Goal: Transaction & Acquisition: Purchase product/service

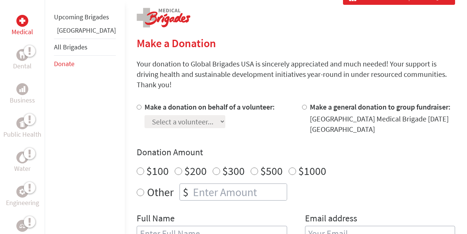
scroll to position [186, 0]
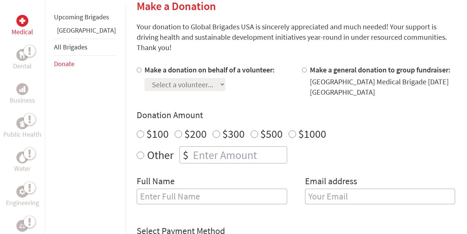
click at [144, 65] on label "Make a donation on behalf of a volunteer:" at bounding box center [209, 69] width 130 height 9
click at [137, 68] on input "Make a donation on behalf of a volunteer:" at bounding box center [139, 70] width 5 height 5
radio input "true"
click at [167, 80] on select "Select a volunteer... [PERSON_NAME] Little [PERSON_NAME] [PERSON_NAME] [PERSON_…" at bounding box center [184, 84] width 81 height 13
click at [221, 109] on h4 "Donation Amount" at bounding box center [296, 115] width 318 height 12
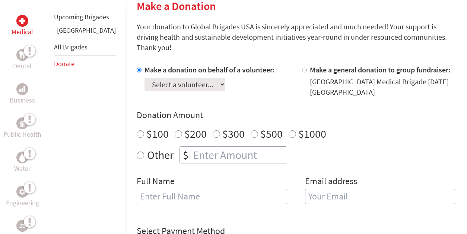
click at [186, 78] on select "Select a volunteer... [PERSON_NAME] Little [PERSON_NAME] [PERSON_NAME] [PERSON_…" at bounding box center [184, 84] width 81 height 13
click at [176, 78] on select "Select a volunteer... [PERSON_NAME] Little [PERSON_NAME] [PERSON_NAME] [PERSON_…" at bounding box center [184, 84] width 81 height 13
click at [227, 110] on h4 "Donation Amount" at bounding box center [296, 115] width 318 height 12
radio input "true"
click at [191, 147] on input "number" at bounding box center [238, 155] width 95 height 16
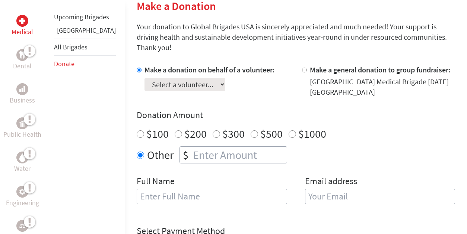
drag, startPoint x: 128, startPoint y: 72, endPoint x: 134, endPoint y: 76, distance: 7.0
click at [144, 78] on select "Select a volunteer... [PERSON_NAME] Little [PERSON_NAME] [PERSON_NAME] [PERSON_…" at bounding box center [184, 84] width 81 height 13
select select "73864213-93E6-11F0-9E6E-42010A400005"
click at [144, 78] on select "Select a volunteer... [PERSON_NAME] Little [PERSON_NAME] [PERSON_NAME] [PERSON_…" at bounding box center [184, 84] width 81 height 13
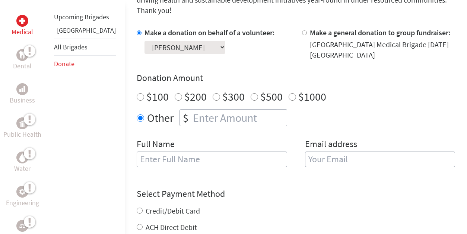
click at [153, 152] on input "text" at bounding box center [212, 160] width 150 height 16
type input "[PERSON_NAME]"
drag, startPoint x: 313, startPoint y: 140, endPoint x: 319, endPoint y: 146, distance: 8.7
click at [314, 141] on div "Email address" at bounding box center [380, 157] width 150 height 38
click at [322, 152] on input "email" at bounding box center [380, 160] width 150 height 16
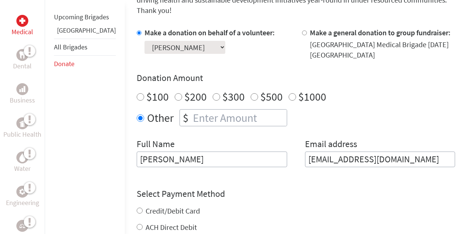
type input "[EMAIL_ADDRESS][DOMAIN_NAME]"
click at [191, 110] on input "number" at bounding box center [238, 118] width 95 height 16
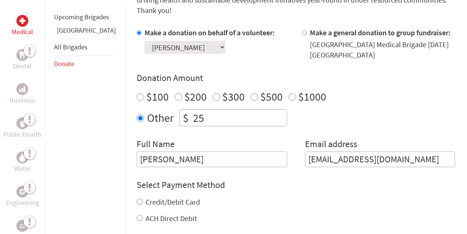
type input "25"
click at [334, 109] on div "Other $ 25" at bounding box center [296, 117] width 318 height 17
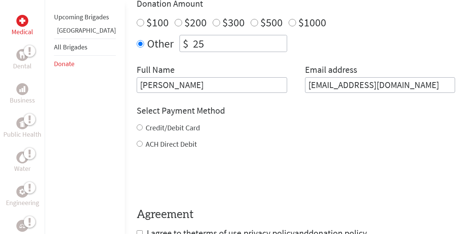
scroll to position [335, 0]
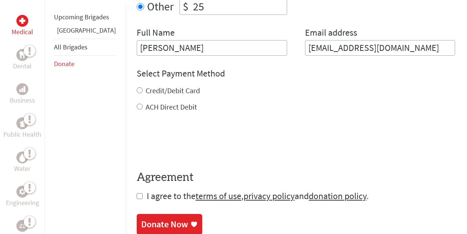
click at [137, 87] on input "Credit/Debit Card" at bounding box center [140, 90] width 6 height 6
radio input "true"
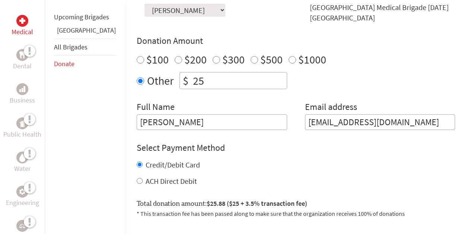
scroll to position [223, 0]
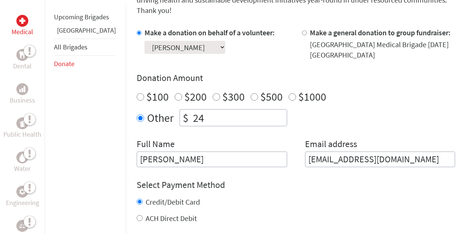
click at [257, 112] on input "24" at bounding box center [238, 118] width 95 height 16
click at [257, 112] on input "23" at bounding box center [238, 118] width 95 height 16
click at [257, 112] on input "22" at bounding box center [238, 118] width 95 height 16
click at [257, 112] on input "21" at bounding box center [238, 118] width 95 height 16
click at [257, 112] on input "20" at bounding box center [238, 118] width 95 height 16
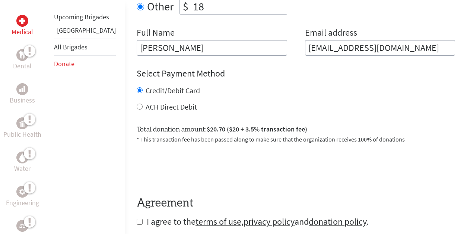
scroll to position [372, 0]
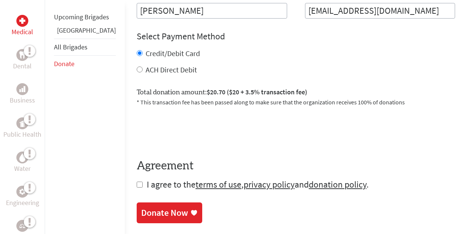
type input "18"
click at [137, 176] on form "Make a donation on behalf of a volunteer: Select a volunteer... [PERSON_NAME] L…" at bounding box center [296, 35] width 318 height 312
click at [137, 182] on input "checkbox" at bounding box center [140, 185] width 6 height 6
checkbox input "true"
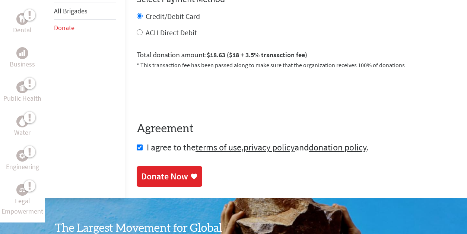
click at [141, 171] on div "Donate Now" at bounding box center [164, 177] width 47 height 12
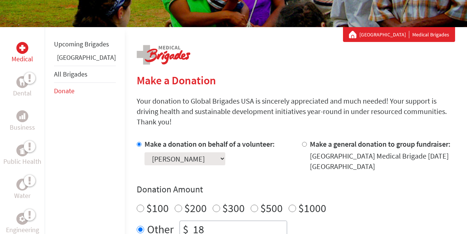
scroll to position [186, 0]
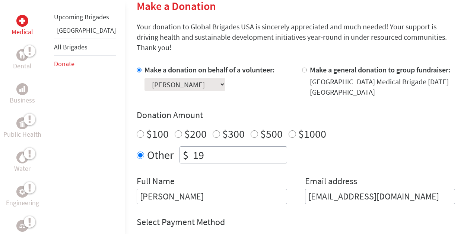
click at [256, 147] on input "19" at bounding box center [238, 155] width 95 height 16
type input "20"
click at [255, 147] on input "20" at bounding box center [238, 155] width 95 height 16
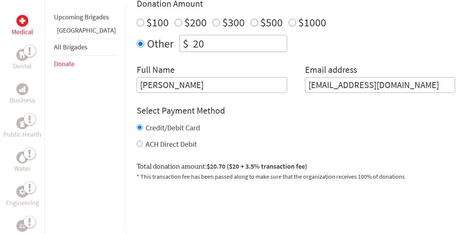
scroll to position [409, 0]
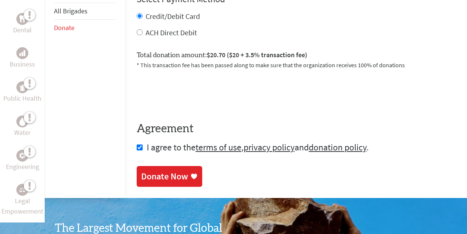
click at [162, 171] on div "Donate Now" at bounding box center [164, 177] width 47 height 12
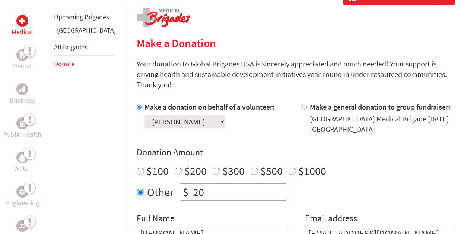
scroll to position [223, 0]
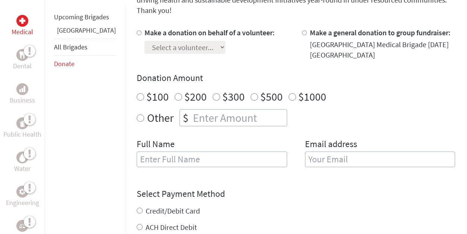
scroll to position [372, 0]
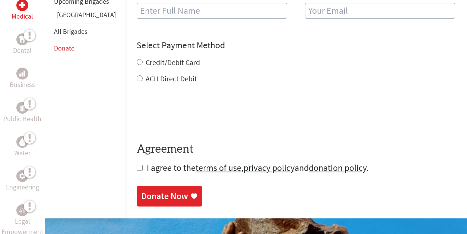
click at [137, 165] on input "checkbox" at bounding box center [140, 168] width 6 height 6
checkbox input "true"
click at [137, 59] on input "Credit/Debit Card" at bounding box center [140, 62] width 6 height 6
radio input "true"
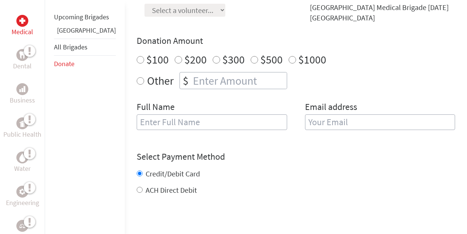
scroll to position [186, 0]
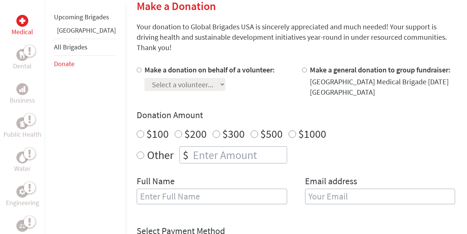
radio input "true"
click at [217, 147] on input "number" at bounding box center [238, 155] width 95 height 16
click at [200, 75] on div "Select a volunteer... [PERSON_NAME] Little [PERSON_NAME] [PERSON_NAME] [PERSON_…" at bounding box center [209, 83] width 130 height 16
click at [144, 65] on label "Make a donation on behalf of a volunteer:" at bounding box center [209, 69] width 130 height 9
click at [137, 68] on input "Make a donation on behalf of a volunteer:" at bounding box center [139, 70] width 5 height 5
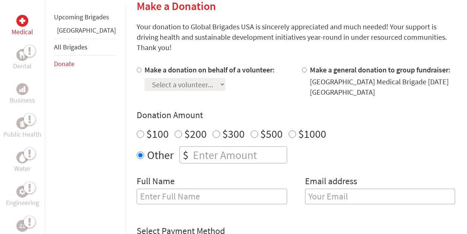
radio input "true"
click at [152, 78] on select "Select a volunteer... [PERSON_NAME] Little [PERSON_NAME] [PERSON_NAME] [PERSON_…" at bounding box center [184, 84] width 81 height 13
select select "73864213-93E6-11F0-9E6E-42010A400005"
click at [144, 78] on select "Select a volunteer... [PERSON_NAME] Little [PERSON_NAME] [PERSON_NAME] [PERSON_…" at bounding box center [184, 84] width 81 height 13
click at [191, 149] on input "number" at bounding box center [238, 155] width 95 height 16
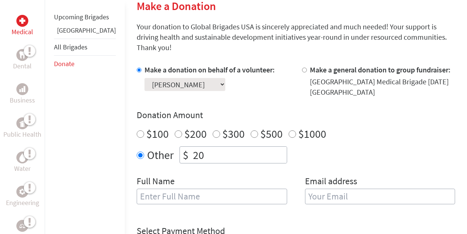
scroll to position [261, 0]
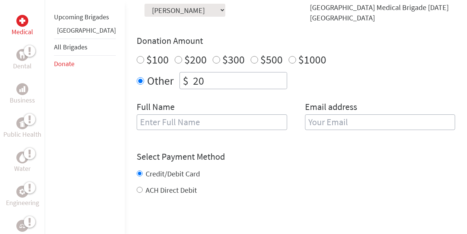
type input "20"
click at [205, 115] on input "text" at bounding box center [212, 123] width 150 height 16
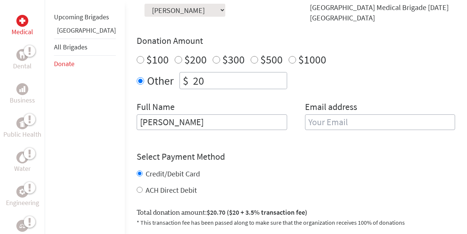
type input "[PERSON_NAME]"
click at [321, 115] on input "email" at bounding box center [380, 123] width 150 height 16
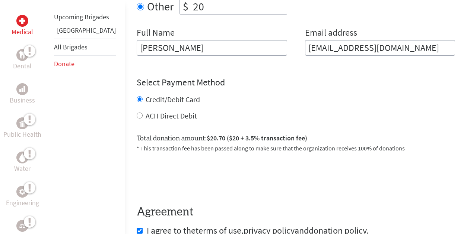
scroll to position [447, 0]
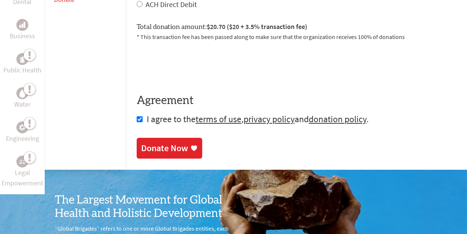
type input "[EMAIL_ADDRESS][DOMAIN_NAME]"
click at [143, 143] on div "Donate Now" at bounding box center [164, 149] width 47 height 12
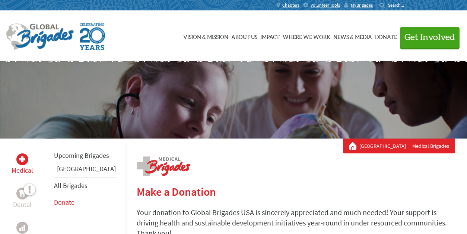
scroll to position [112, 0]
